Goal: Feedback & Contribution: Leave review/rating

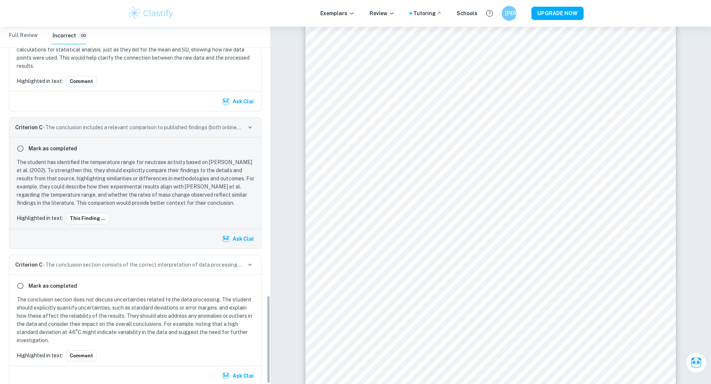
scroll to position [1090, 0]
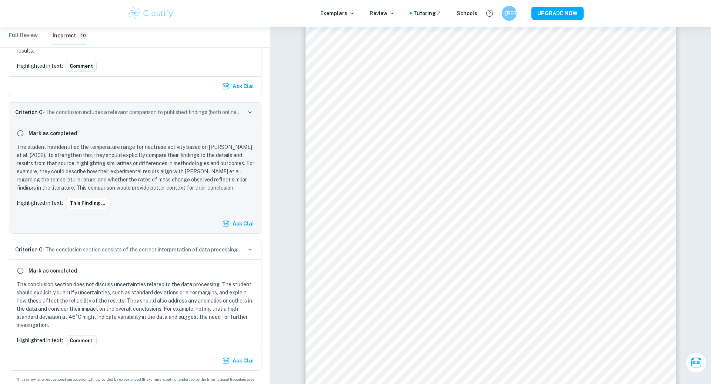
click at [86, 286] on p "The conclusion section does not discuss uncertainties related to the data proce…" at bounding box center [137, 304] width 240 height 49
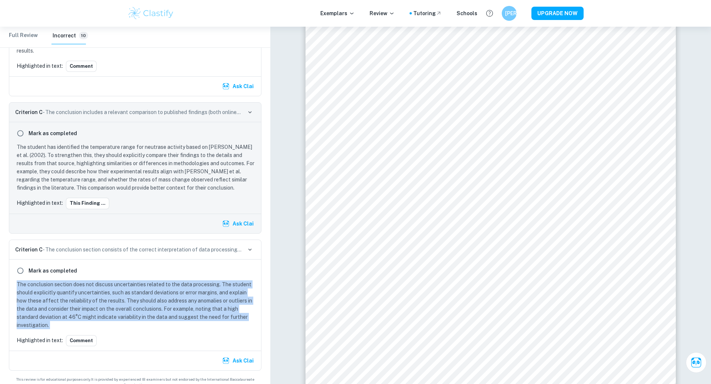
click at [86, 286] on p "The conclusion section does not discuss uncertainties related to the data proce…" at bounding box center [137, 304] width 240 height 49
copy p "The conclusion section does not discuss uncertainties related to the data proce…"
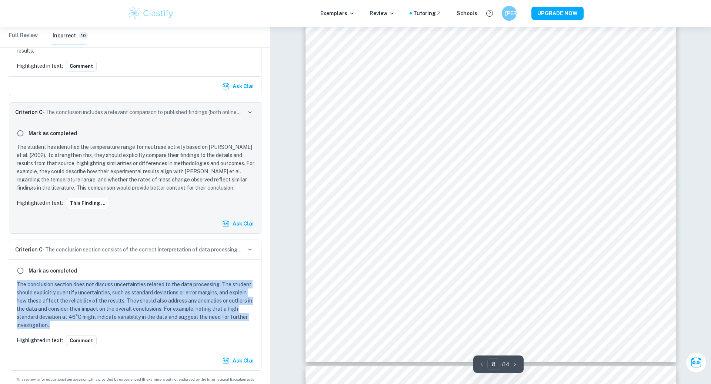
scroll to position [3881, 0]
click at [85, 335] on button "Comment" at bounding box center [81, 340] width 31 height 11
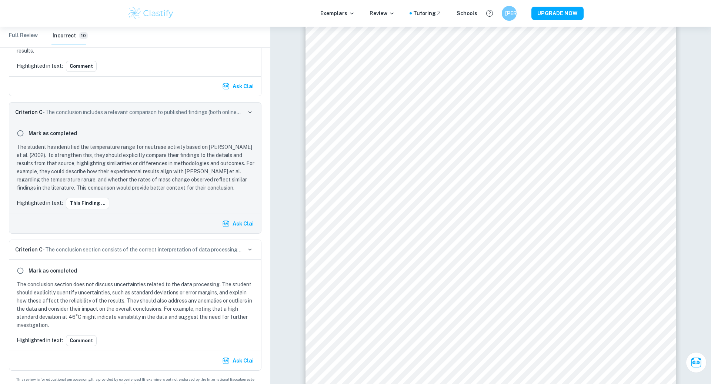
click at [127, 150] on p "The student has identified the temperature range for neutrase activity based on…" at bounding box center [137, 167] width 240 height 49
click at [79, 198] on button "This finding ..." at bounding box center [87, 203] width 43 height 11
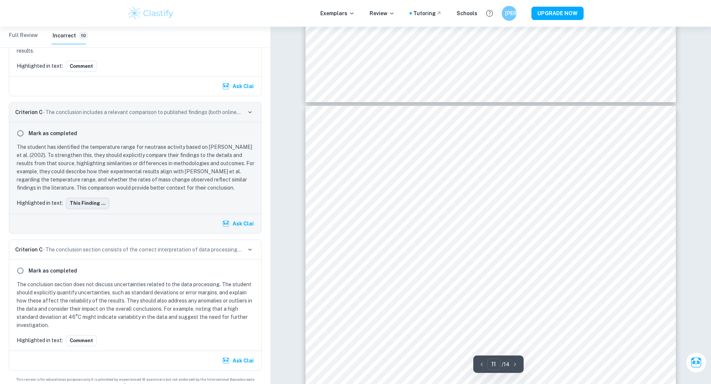
scroll to position [5189, 0]
click at [84, 153] on p "The student has identified the temperature range for neutrase activity based on…" at bounding box center [137, 167] width 240 height 49
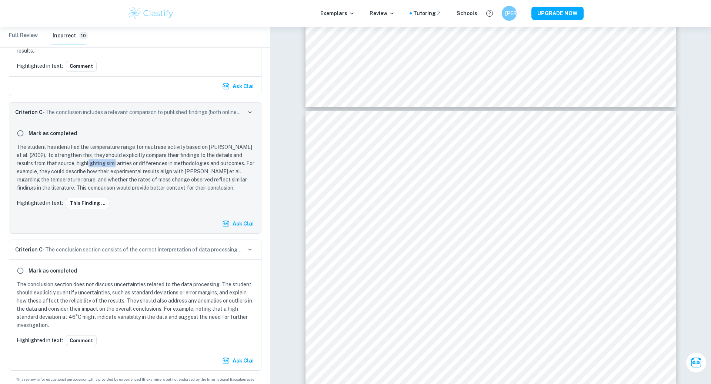
click at [85, 154] on p "The student has identified the temperature range for neutrase activity based on…" at bounding box center [137, 167] width 240 height 49
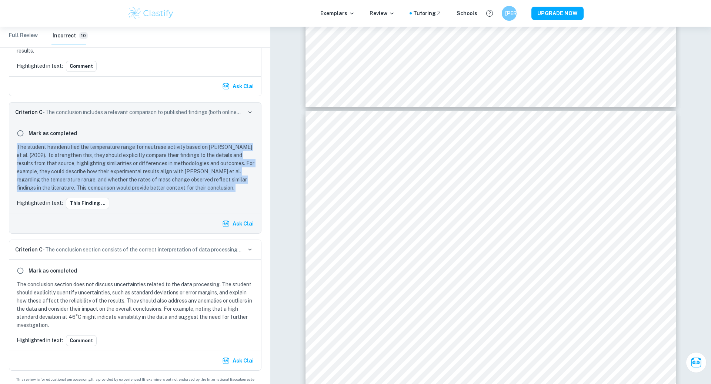
click at [85, 154] on p "The student has identified the temperature range for neutrase activity based on…" at bounding box center [137, 167] width 240 height 49
copy p "The student has identified the temperature range for neutrase activity based on…"
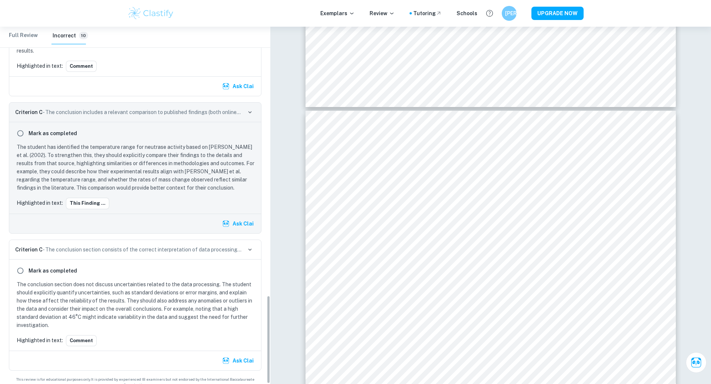
click at [144, 293] on p "The conclusion section does not discuss uncertainties related to the data proce…" at bounding box center [137, 304] width 240 height 49
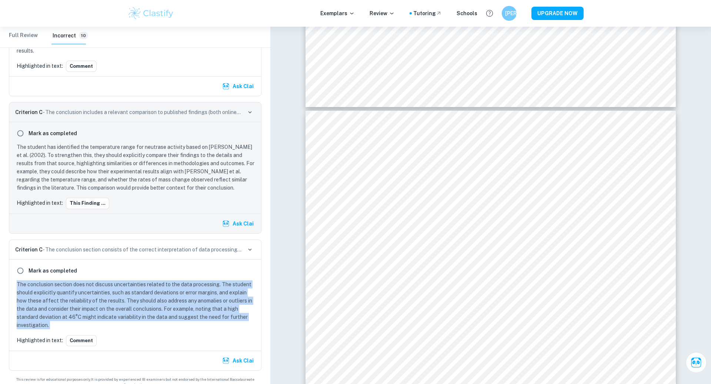
click at [144, 293] on p "The conclusion section does not discuss uncertainties related to the data proce…" at bounding box center [137, 304] width 240 height 49
copy p "The conclusion section does not discuss uncertainties related to the data proce…"
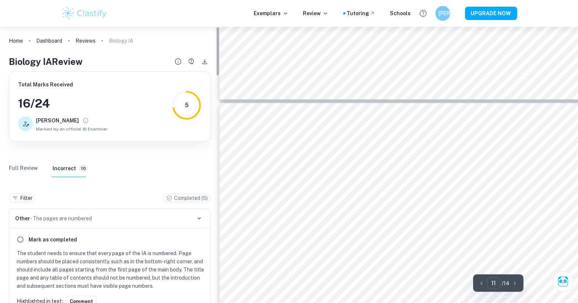
scroll to position [5195, 0]
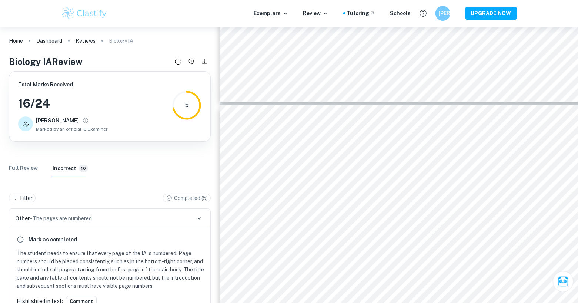
click at [177, 190] on div "Filter Completed ( 5 )" at bounding box center [110, 196] width 202 height 24
click at [177, 194] on p "Completed ( 5 )" at bounding box center [191, 198] width 34 height 8
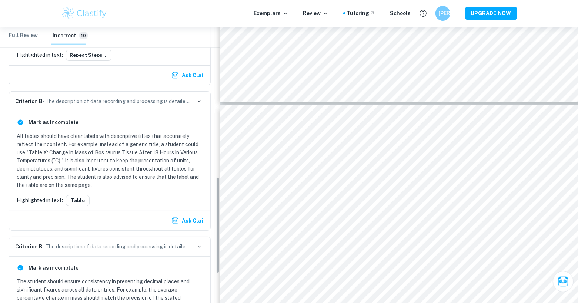
scroll to position [429, 0]
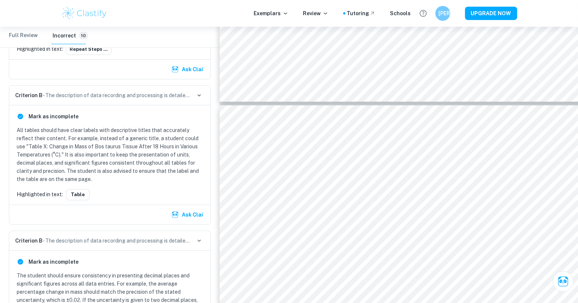
drag, startPoint x: 21, startPoint y: 111, endPoint x: 21, endPoint y: 121, distance: 10.7
click at [21, 111] on input "radio" at bounding box center [20, 116] width 13 height 13
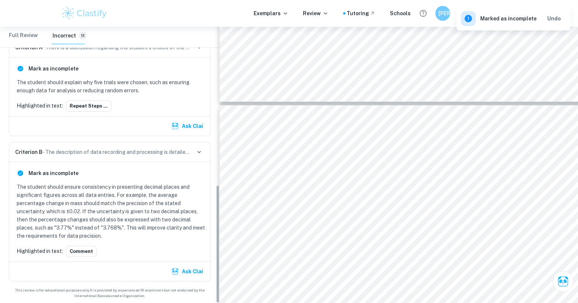
scroll to position [369, 0]
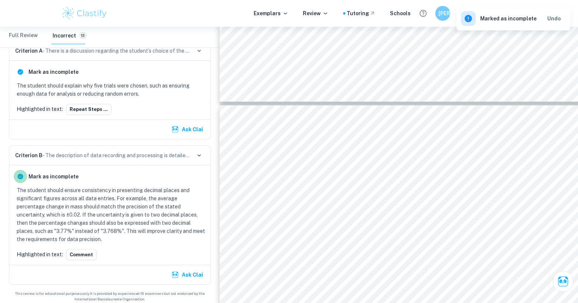
click at [20, 177] on input "radio" at bounding box center [20, 176] width 13 height 13
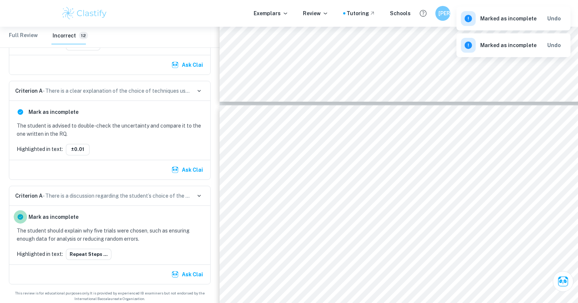
click at [20, 214] on input "radio" at bounding box center [20, 216] width 13 height 13
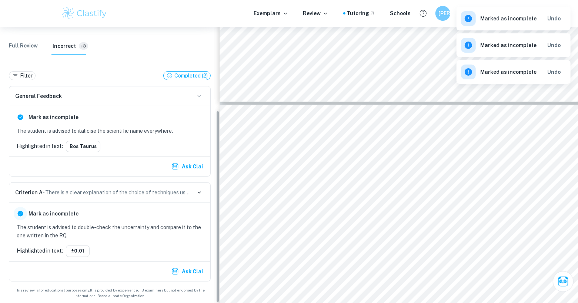
scroll to position [120, 0]
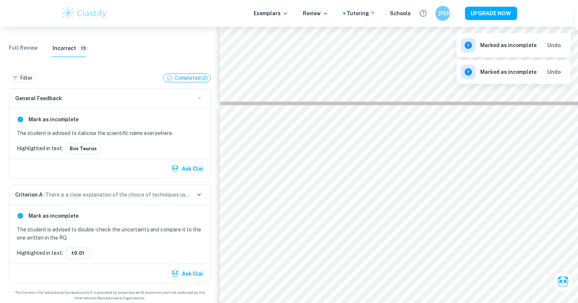
click at [21, 212] on input "radio" at bounding box center [20, 215] width 13 height 13
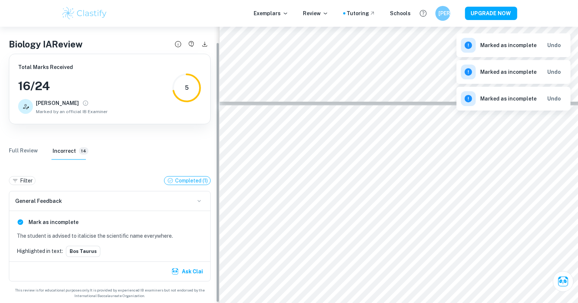
scroll to position [16, 0]
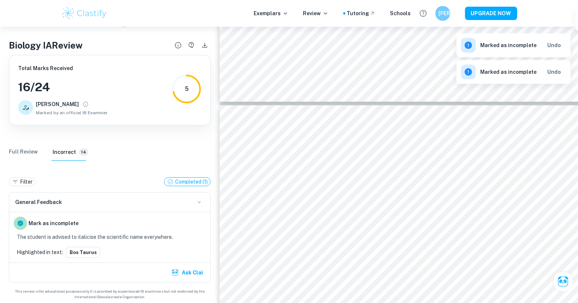
click at [21, 222] on input "radio" at bounding box center [20, 222] width 13 height 13
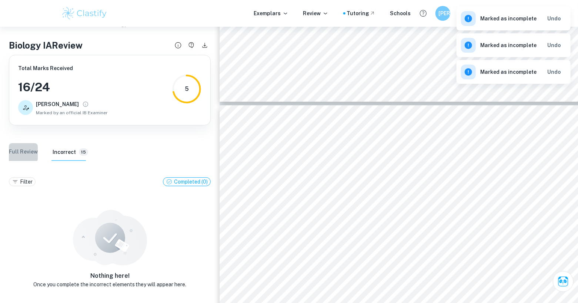
click at [21, 151] on Review "Full Review" at bounding box center [23, 152] width 29 height 18
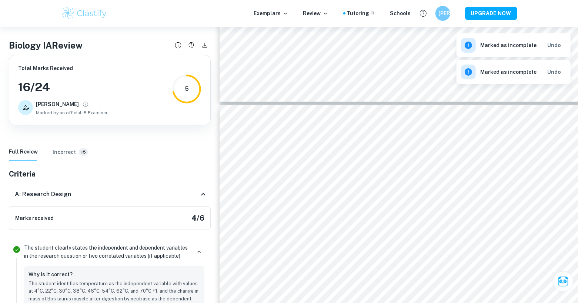
click at [61, 148] on h6 "Incorrect" at bounding box center [64, 152] width 23 height 8
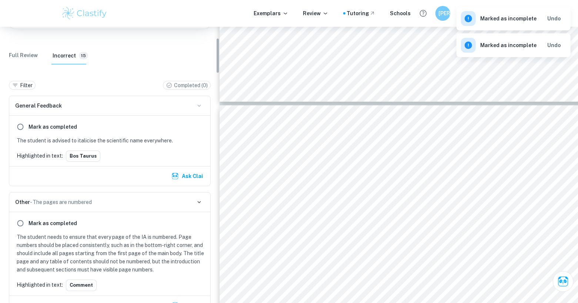
scroll to position [119, 0]
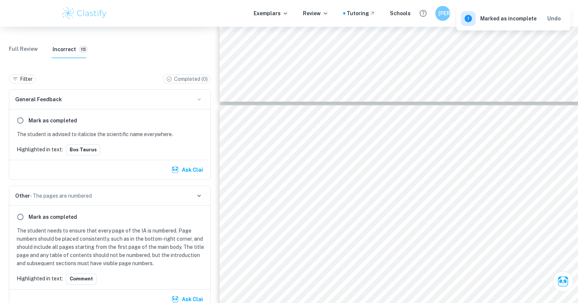
click at [44, 135] on p "The student is advised to italicise the scientific name everywhere." at bounding box center [111, 134] width 189 height 8
click at [44, 136] on p "The student is advised to italicise the scientific name everywhere." at bounding box center [111, 134] width 189 height 8
copy p "The student is advised to italicise the scientific name everywhere."
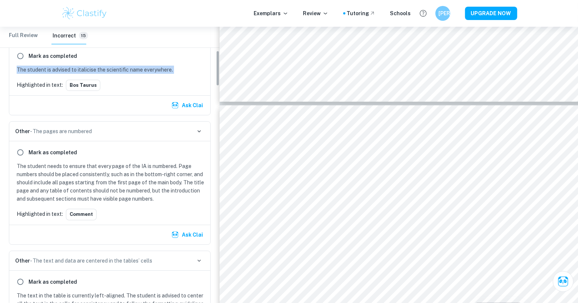
scroll to position [185, 0]
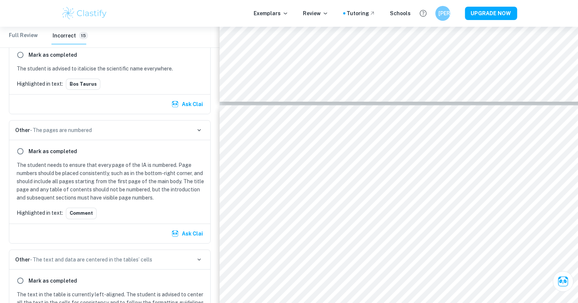
click at [40, 172] on p "The student needs to ensure that every page of the IA is numbered. Page numbers…" at bounding box center [111, 181] width 189 height 41
click at [40, 173] on p "The student needs to ensure that every page of the IA is numbered. Page numbers…" at bounding box center [111, 181] width 189 height 41
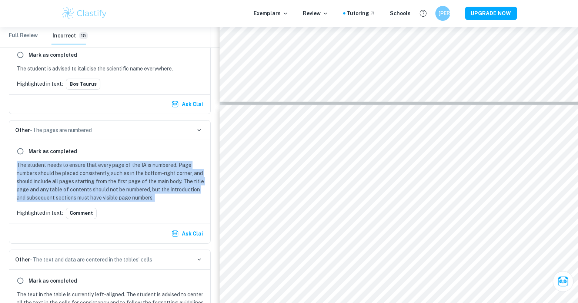
click at [40, 173] on p "The student needs to ensure that every page of the IA is numbered. Page numbers…" at bounding box center [111, 181] width 189 height 41
copy p "The student needs to ensure that every page of the IA is numbered. Page numbers…"
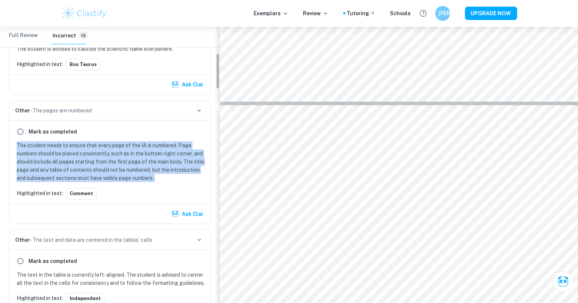
scroll to position [207, 0]
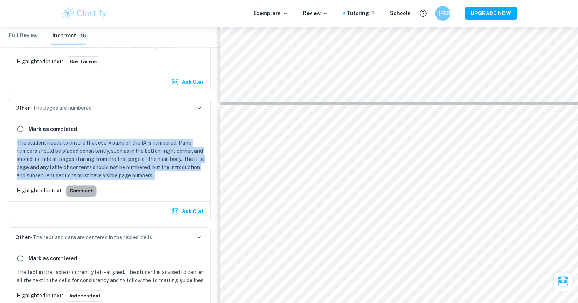
click at [80, 191] on button "Comment" at bounding box center [81, 190] width 31 height 11
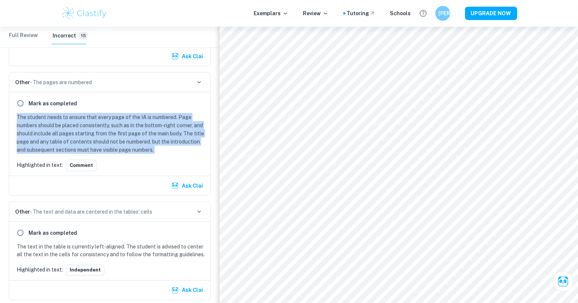
scroll to position [237, 0]
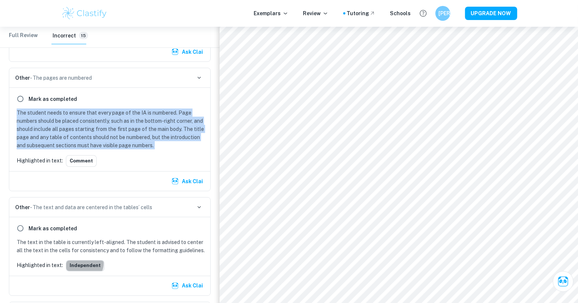
click at [83, 261] on button "Independent" at bounding box center [85, 265] width 39 height 11
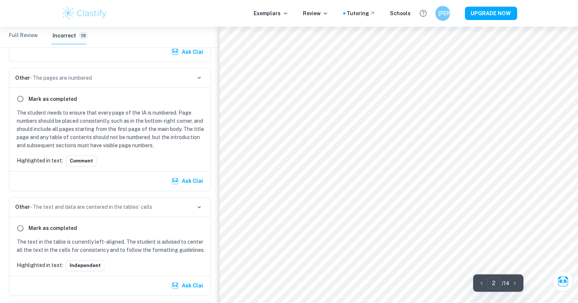
click at [79, 244] on p "The text in the table is currently left-aligned. The student is advised to cent…" at bounding box center [111, 246] width 189 height 16
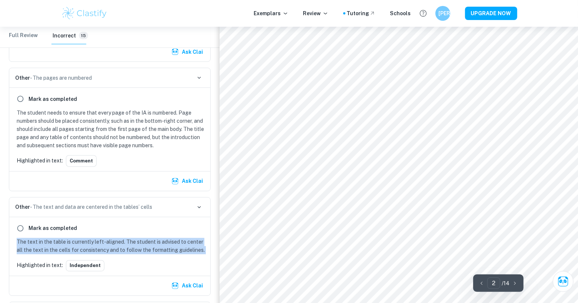
click at [79, 244] on p "The text in the table is currently left-aligned. The student is advised to cent…" at bounding box center [111, 246] width 189 height 16
copy p "The text in the table is currently left-aligned. The student is advised to cent…"
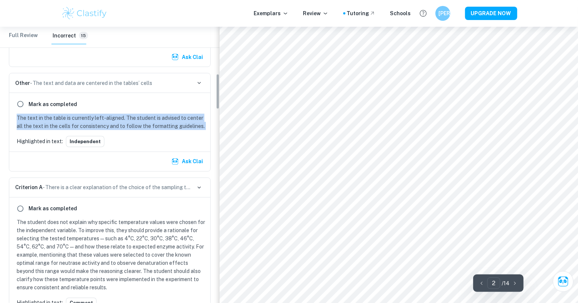
scroll to position [401, 0]
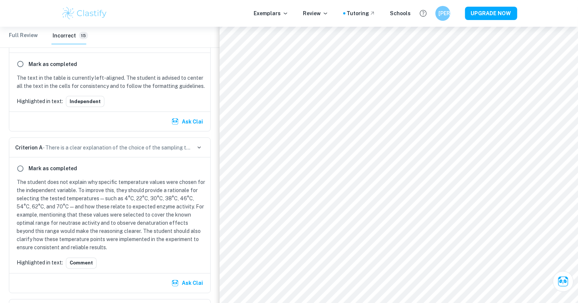
click at [59, 210] on p "The student does not explain why specific temperature values were chosen for th…" at bounding box center [111, 214] width 189 height 73
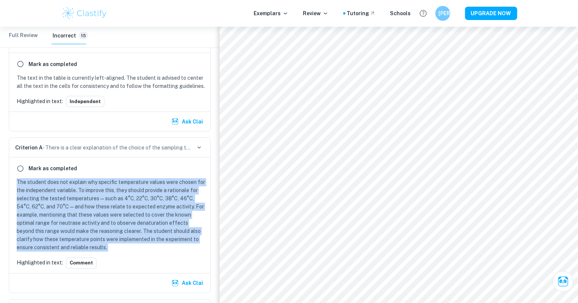
click at [59, 210] on p "The student does not explain why specific temperature values were chosen for th…" at bounding box center [111, 214] width 189 height 73
copy p "The student does not explain why specific temperature values were chosen for th…"
click at [83, 259] on button "Comment" at bounding box center [81, 262] width 31 height 11
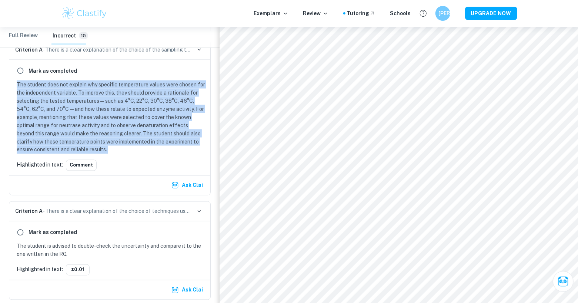
scroll to position [500, 0]
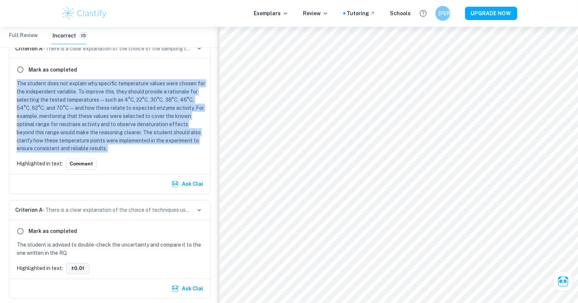
click at [81, 264] on button "±0.01" at bounding box center [78, 268] width 24 height 11
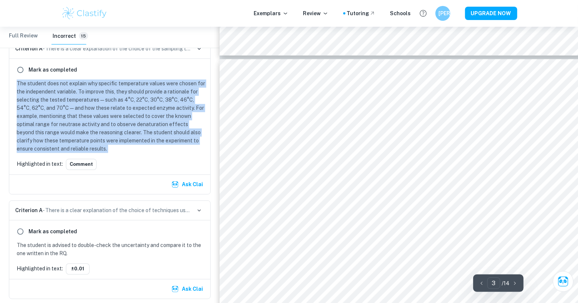
scroll to position [1029, 0]
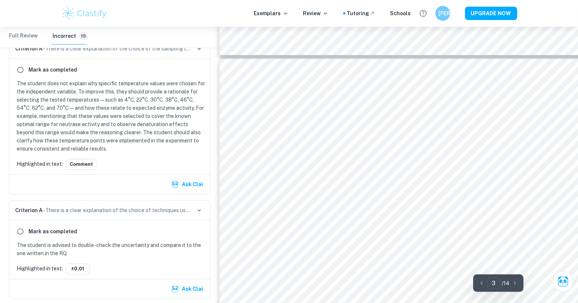
click at [59, 246] on p "The student is advised to double-check the uncertainty and compare it to the on…" at bounding box center [111, 249] width 189 height 16
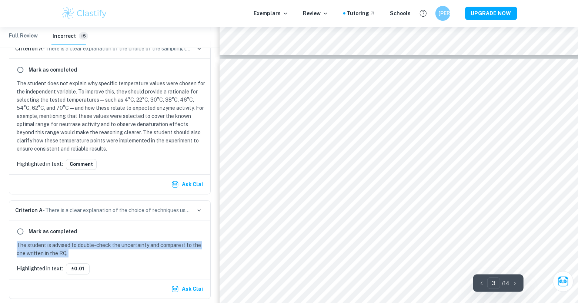
click at [59, 246] on p "The student is advised to double-check the uncertainty and compare it to the on…" at bounding box center [111, 249] width 189 height 16
copy p "The student is advised to double-check the uncertainty and compare it to the on…"
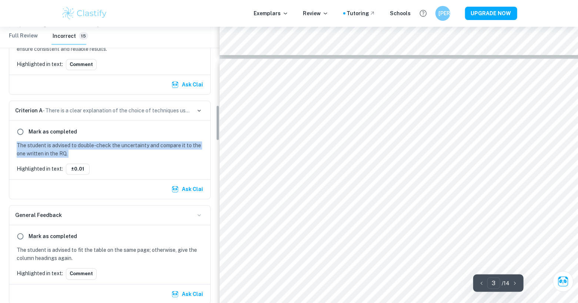
scroll to position [603, 0]
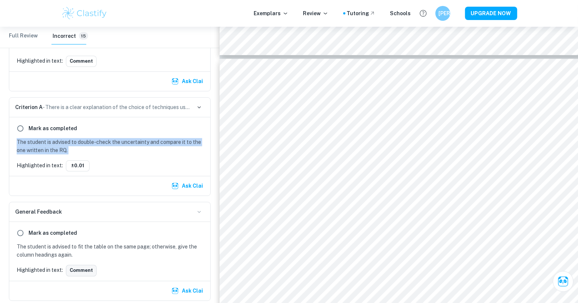
click at [78, 264] on button "Comment" at bounding box center [81, 269] width 31 height 11
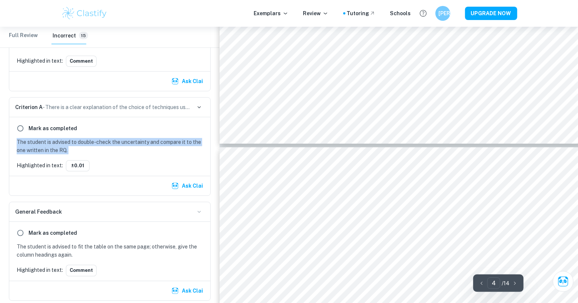
scroll to position [1472, 0]
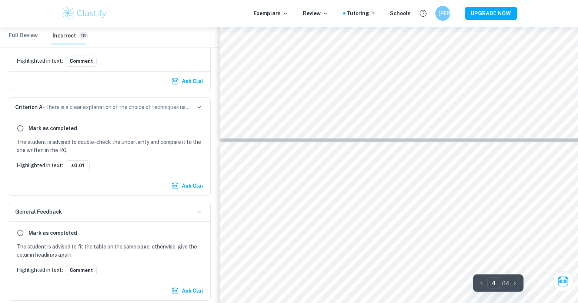
click at [50, 243] on p "The student is advised to fit the table on the same page; otherwise, give the c…" at bounding box center [111, 250] width 189 height 16
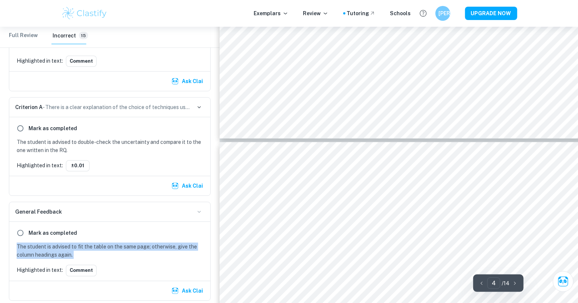
click at [50, 243] on p "The student is advised to fit the table on the same page; otherwise, give the c…" at bounding box center [111, 250] width 189 height 16
copy p "The student is advised to fit the table on the same page; otherwise, give the c…"
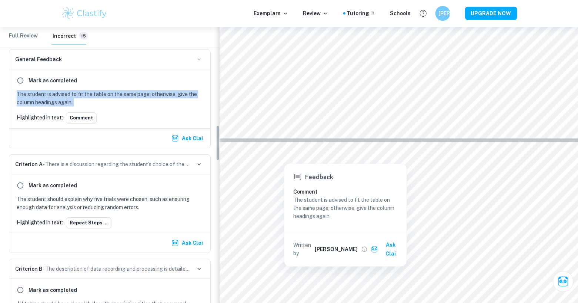
scroll to position [758, 0]
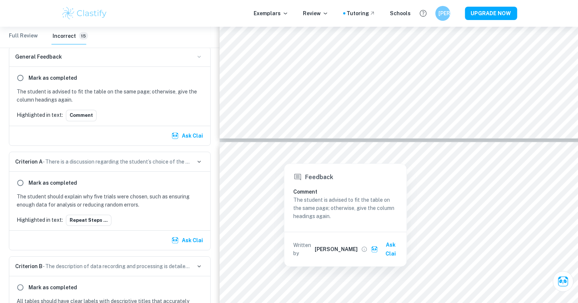
click at [59, 197] on p "The student should explain why five trials were chosen, such as ensuring enough…" at bounding box center [111, 200] width 189 height 16
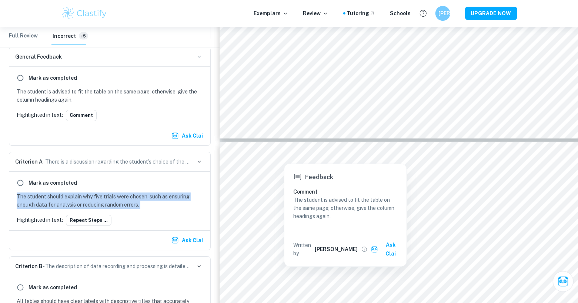
click at [59, 197] on p "The student should explain why five trials were chosen, such as ensuring enough…" at bounding box center [111, 200] width 189 height 16
click at [84, 216] on button "Repeat steps ..." at bounding box center [89, 219] width 46 height 11
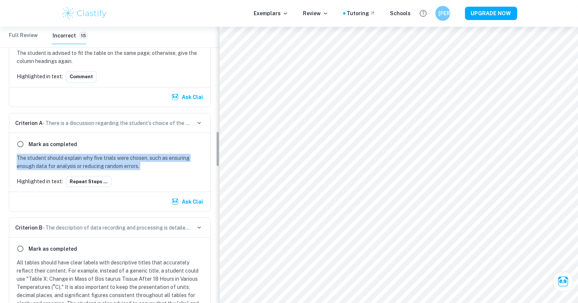
scroll to position [806, 0]
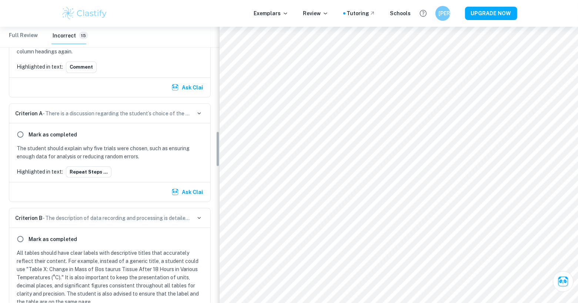
click at [62, 253] on p "All tables should have clear labels with descriptive titles that accurately ref…" at bounding box center [111, 276] width 189 height 57
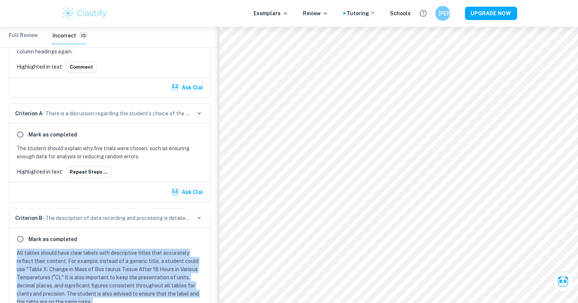
click at [62, 253] on p "All tables should have clear labels with descriptive titles that accurately ref…" at bounding box center [111, 276] width 189 height 57
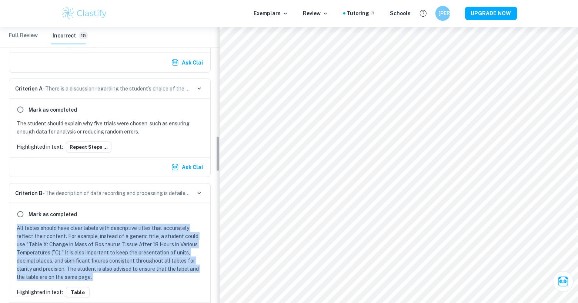
scroll to position [841, 0]
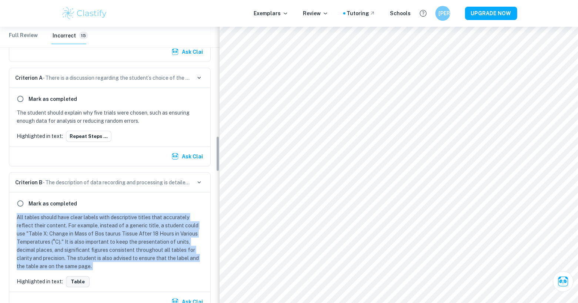
click at [78, 276] on button "Table" at bounding box center [78, 281] width 24 height 11
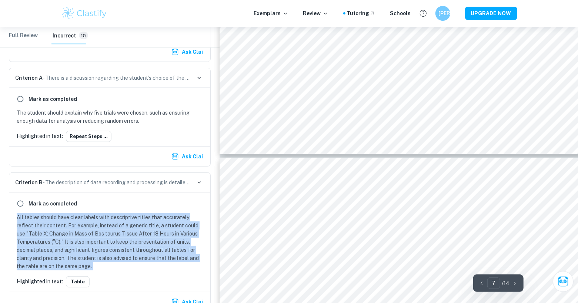
scroll to position [3562, 0]
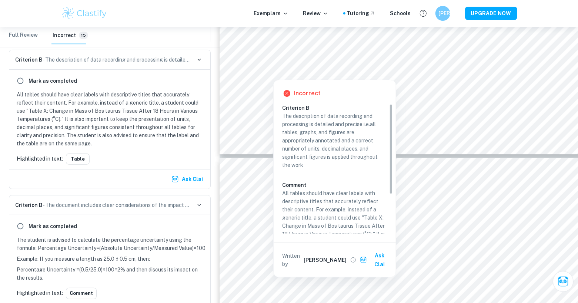
click at [60, 238] on p "The student is advised to calculate the percentage uncertainty using the formul…" at bounding box center [111, 244] width 189 height 16
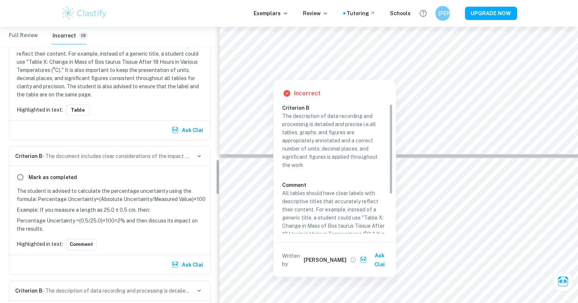
scroll to position [1020, 0]
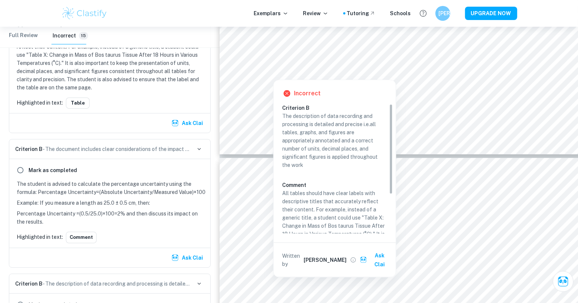
click at [58, 198] on p "Example: If you measure a length as 25.0 ± 0.5 cm, then:" at bounding box center [111, 202] width 189 height 8
click at [61, 198] on p "Example: If you measure a length as 25.0 ± 0.5 cm, then:" at bounding box center [111, 202] width 189 height 8
click at [77, 231] on button "Comment" at bounding box center [81, 236] width 31 height 11
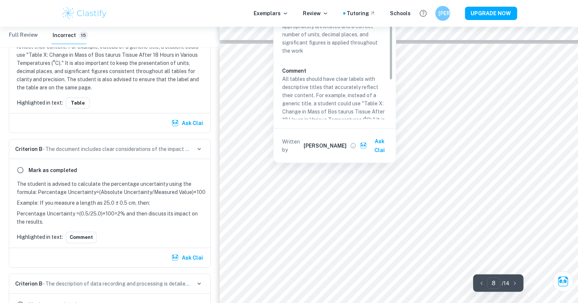
scroll to position [3684, 0]
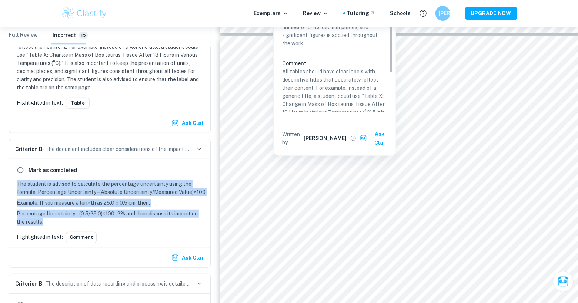
drag, startPoint x: 41, startPoint y: 216, endPoint x: 16, endPoint y: 178, distance: 45.3
click at [17, 180] on div "The student is advised to calculate the percentage uncertainty using the formul…" at bounding box center [111, 203] width 189 height 46
click at [81, 231] on button "Comment" at bounding box center [81, 236] width 31 height 11
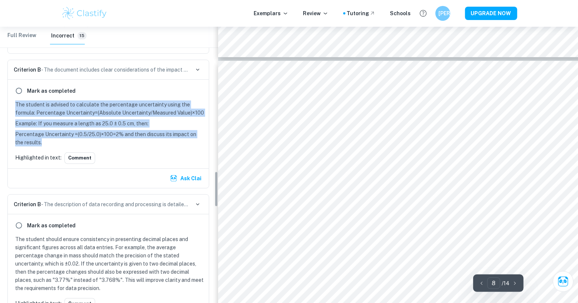
scroll to position [1112, 0]
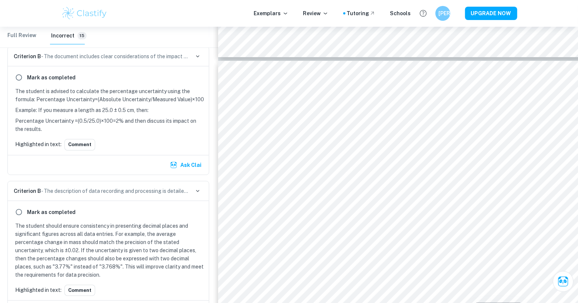
click at [60, 224] on p "The student should ensure consistency in presenting decimal places and signific…" at bounding box center [109, 249] width 189 height 57
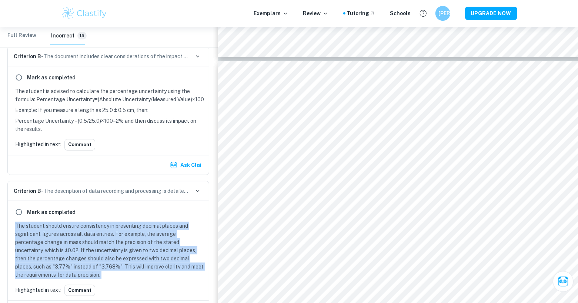
click at [60, 224] on p "The student should ensure consistency in presenting decimal places and signific…" at bounding box center [109, 249] width 189 height 57
click at [77, 284] on button "Comment" at bounding box center [79, 289] width 31 height 11
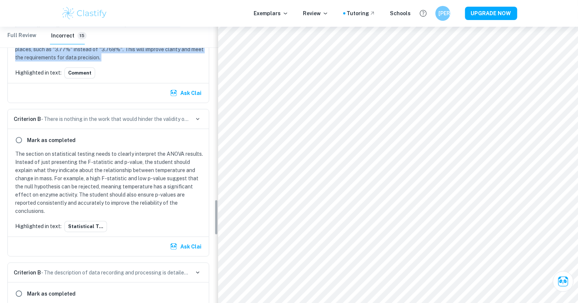
scroll to position [1330, 0]
click at [90, 220] on button "Statistical T..." at bounding box center [85, 225] width 43 height 11
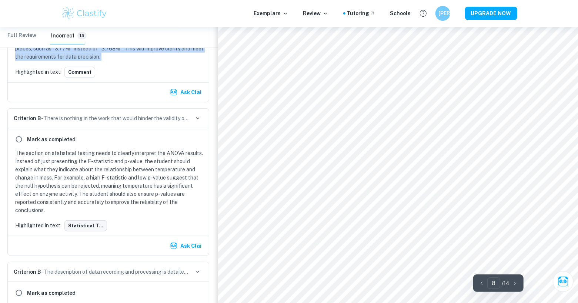
scroll to position [3884, 1]
click at [87, 179] on p "The section on statistical testing needs to clearly interpret the ANOVA results…" at bounding box center [109, 181] width 189 height 65
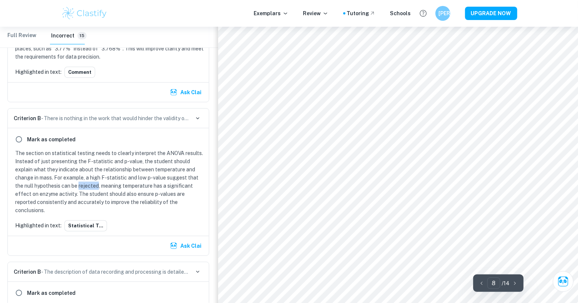
click at [87, 179] on p "The section on statistical testing needs to clearly interpret the ANOVA results…" at bounding box center [109, 181] width 189 height 65
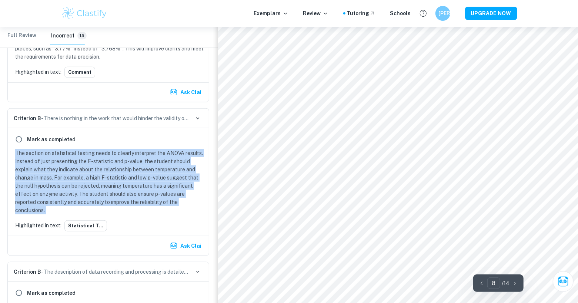
click at [87, 179] on p "The section on statistical testing needs to clearly interpret the ANOVA results…" at bounding box center [109, 181] width 189 height 65
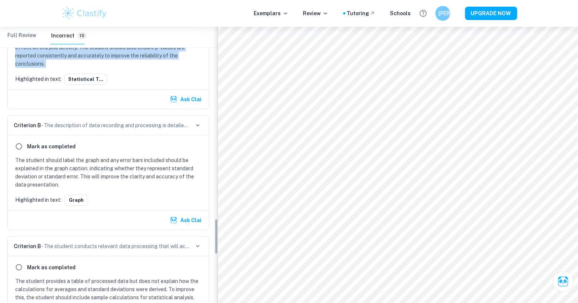
scroll to position [1478, 0]
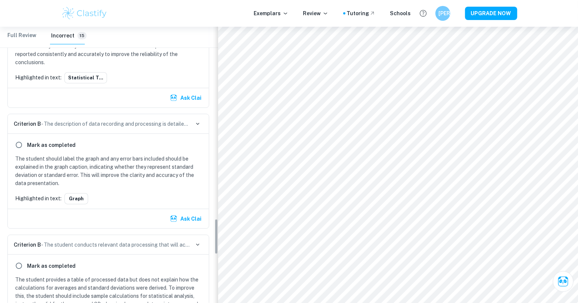
click at [98, 154] on p "The student should label the graph and any error bars included should be explai…" at bounding box center [109, 170] width 189 height 33
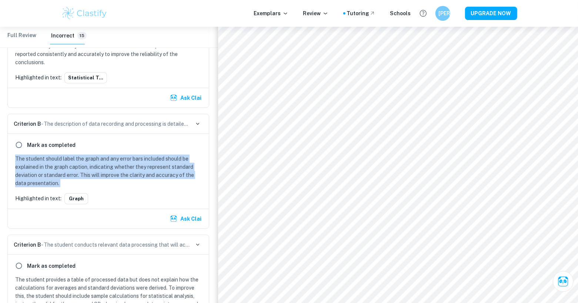
click at [98, 154] on p "The student should label the graph and any error bars included should be explai…" at bounding box center [109, 170] width 189 height 33
click at [72, 193] on button "Graph" at bounding box center [76, 198] width 24 height 11
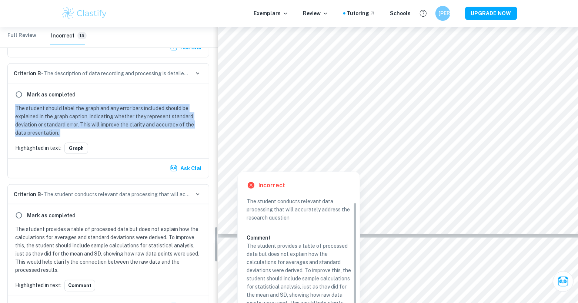
scroll to position [1591, 0]
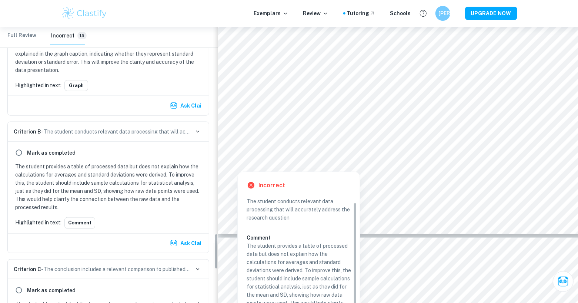
click at [40, 177] on p "The student provides a table of processed data but does not explain how the cal…" at bounding box center [109, 186] width 189 height 49
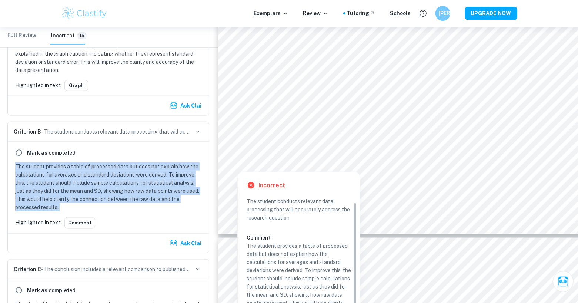
click at [40, 177] on p "The student provides a table of processed data but does not explain how the cal…" at bounding box center [109, 186] width 189 height 49
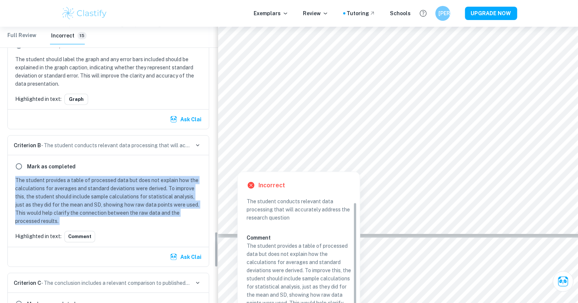
scroll to position [1577, 0]
click at [81, 230] on button "Comment" at bounding box center [79, 235] width 31 height 11
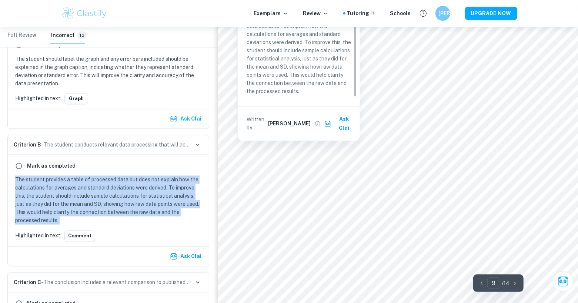
scroll to position [4237, 1]
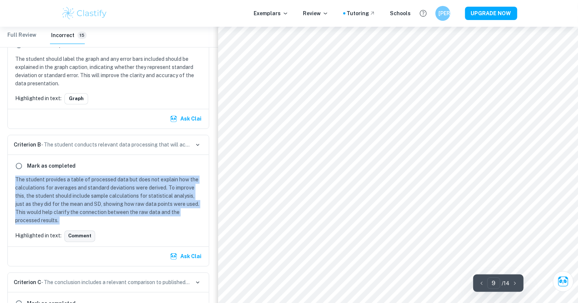
click at [87, 230] on button "Comment" at bounding box center [79, 235] width 31 height 11
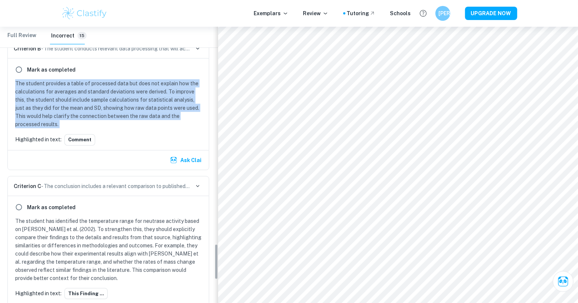
scroll to position [1688, 0]
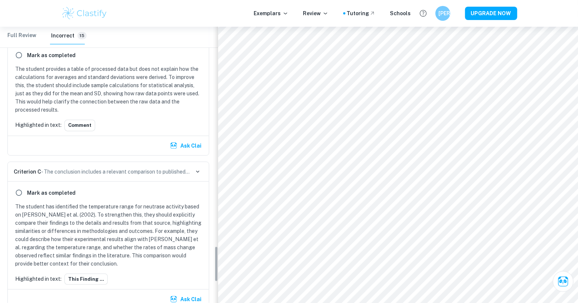
click at [75, 212] on p "The student has identified the temperature range for neutrase activity based on…" at bounding box center [109, 234] width 189 height 65
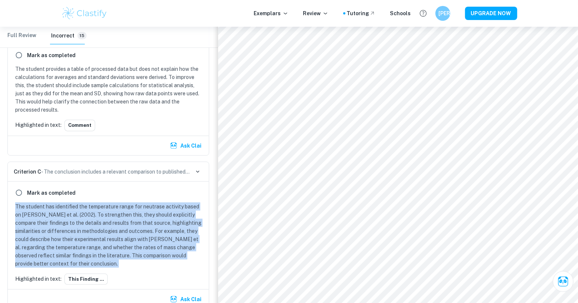
click at [75, 212] on p "The student has identified the temperature range for neutrase activity based on…" at bounding box center [109, 234] width 189 height 65
click at [83, 273] on button "This finding ..." at bounding box center [85, 278] width 43 height 11
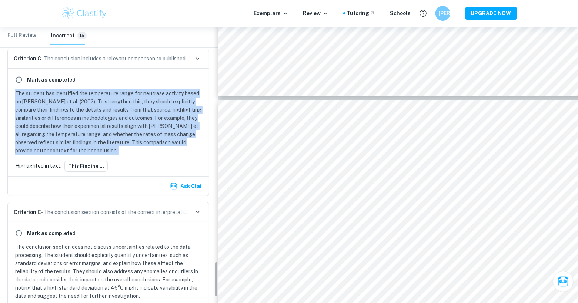
scroll to position [1838, 0]
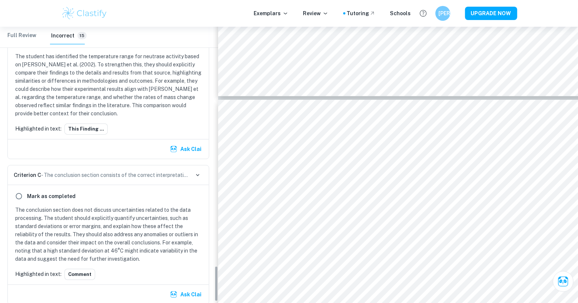
click at [57, 229] on p "The conclusion section does not discuss uncertainties related to the data proce…" at bounding box center [109, 234] width 189 height 57
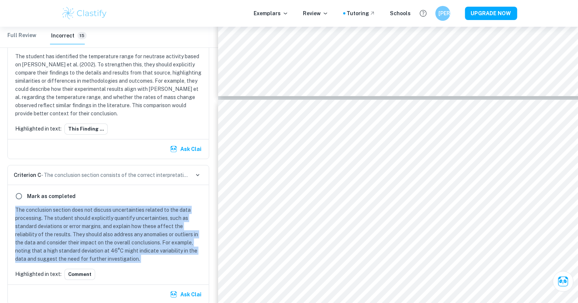
click at [57, 229] on p "The conclusion section does not discuss uncertainties related to the data proce…" at bounding box center [109, 234] width 189 height 57
click at [74, 268] on button "Comment" at bounding box center [79, 273] width 31 height 11
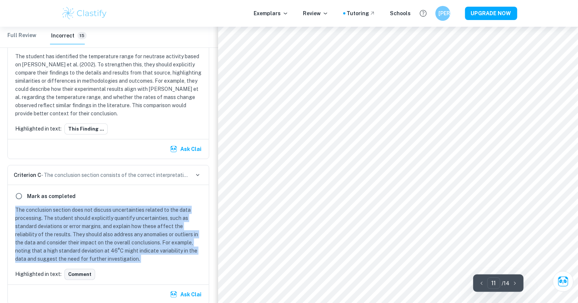
scroll to position [5409, 1]
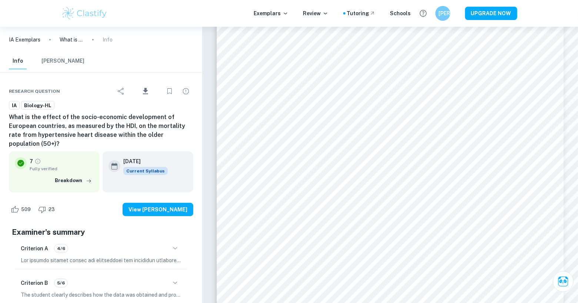
scroll to position [39, 0]
